Goal: Task Accomplishment & Management: Complete application form

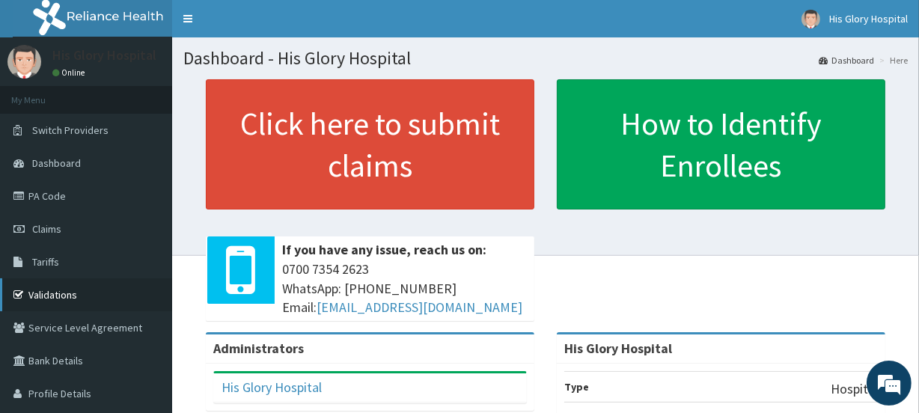
click at [79, 299] on link "Validations" at bounding box center [86, 294] width 172 height 33
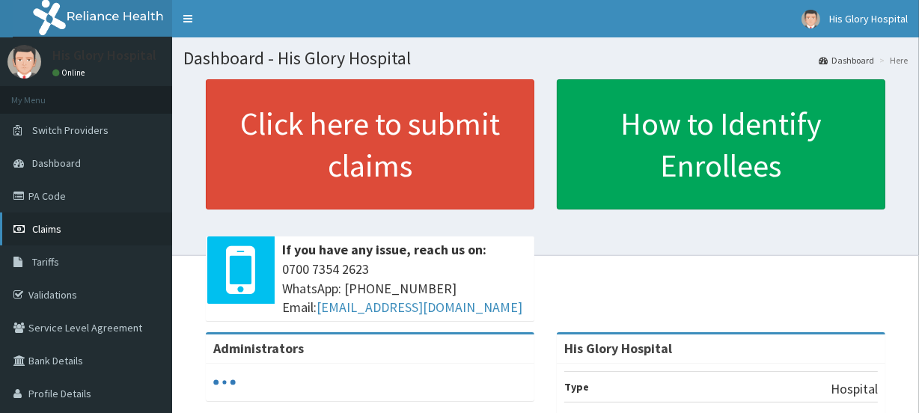
click at [50, 222] on span "Claims" at bounding box center [46, 228] width 29 height 13
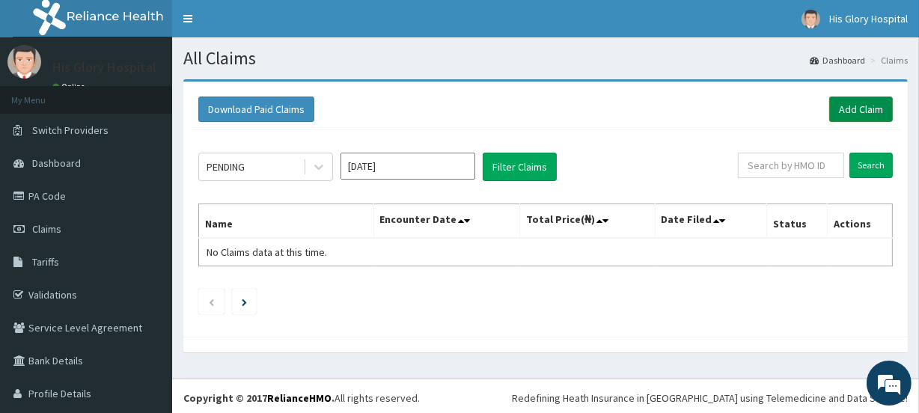
click at [862, 111] on link "Add Claim" at bounding box center [861, 109] width 64 height 25
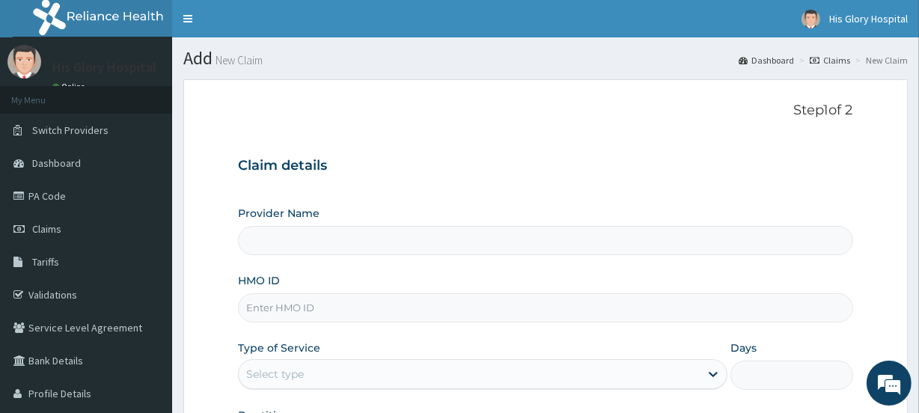
type input "His Glory Hospital"
